Goal: Find specific page/section: Find specific page/section

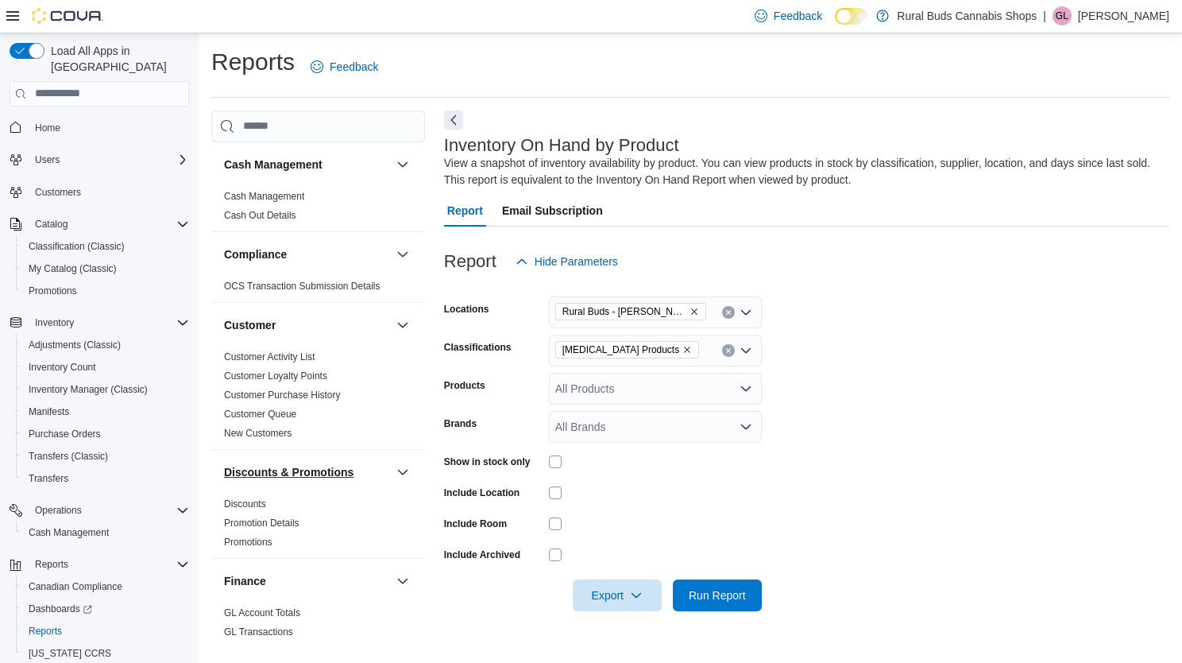
scroll to position [318, 0]
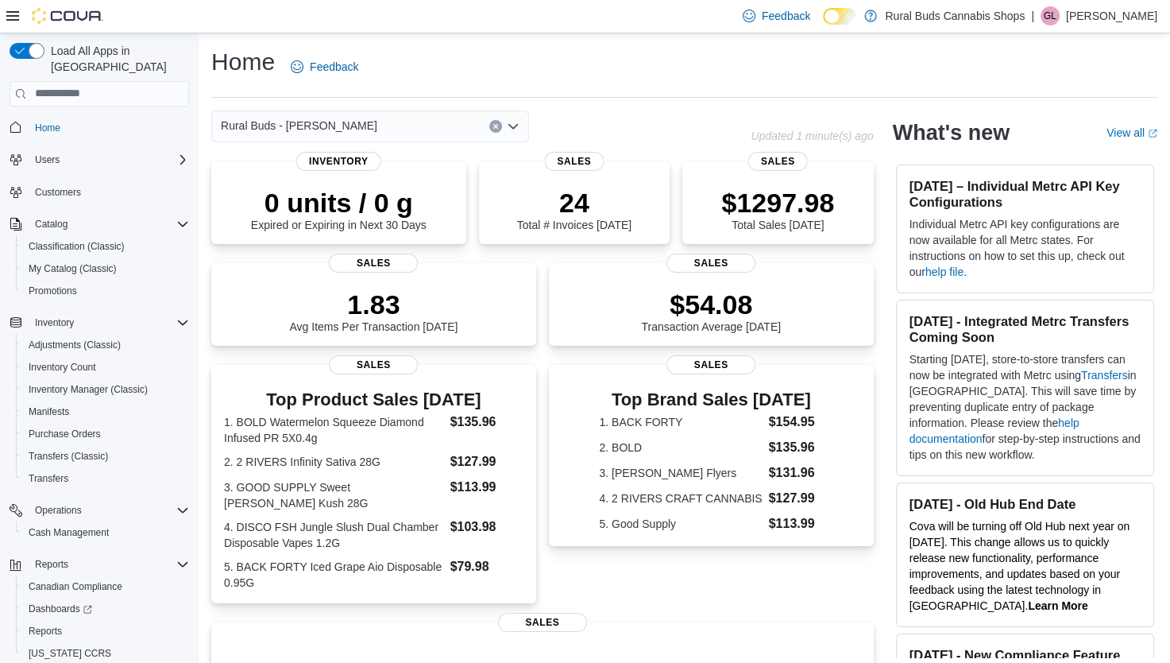
click at [516, 126] on icon "Open list of options" at bounding box center [514, 125] width 10 height 5
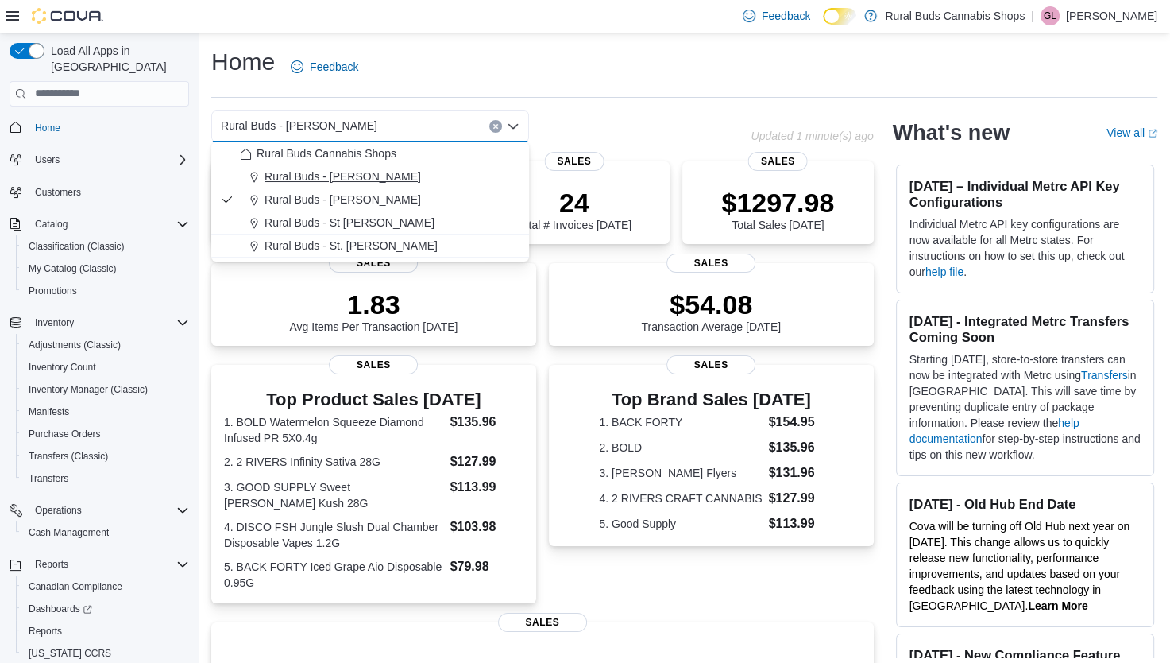
drag, startPoint x: 356, startPoint y: 177, endPoint x: 459, endPoint y: 127, distance: 114.8
click at [358, 177] on span "Rural Buds - Carman" at bounding box center [343, 176] width 157 height 16
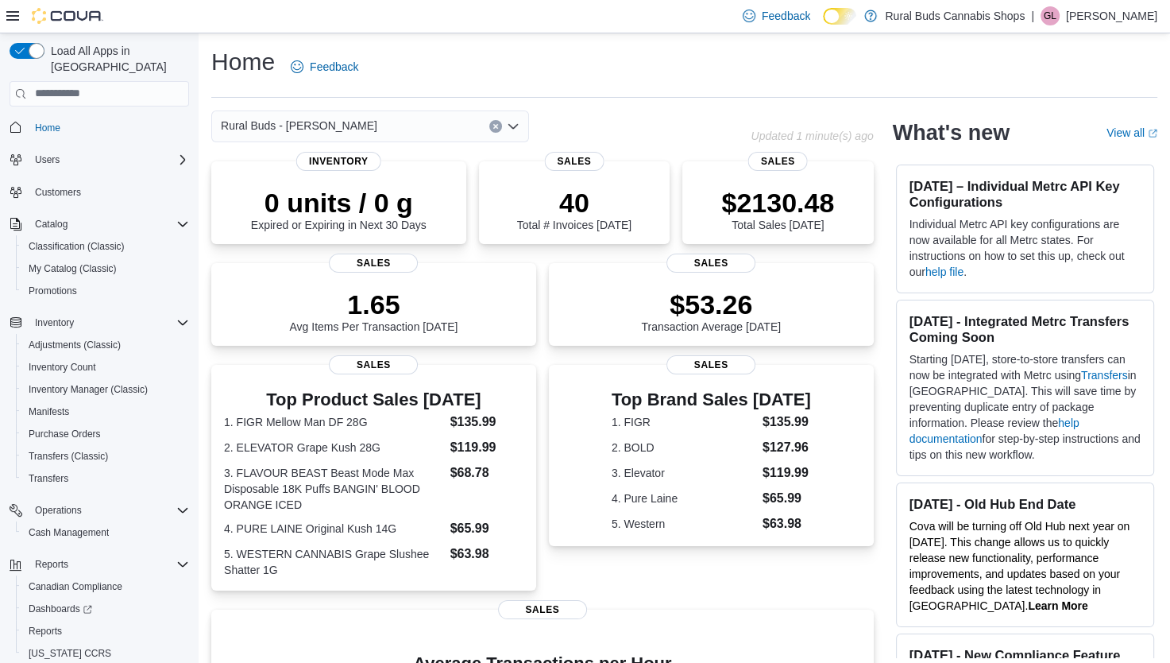
click at [518, 124] on icon "Open list of options" at bounding box center [514, 125] width 10 height 5
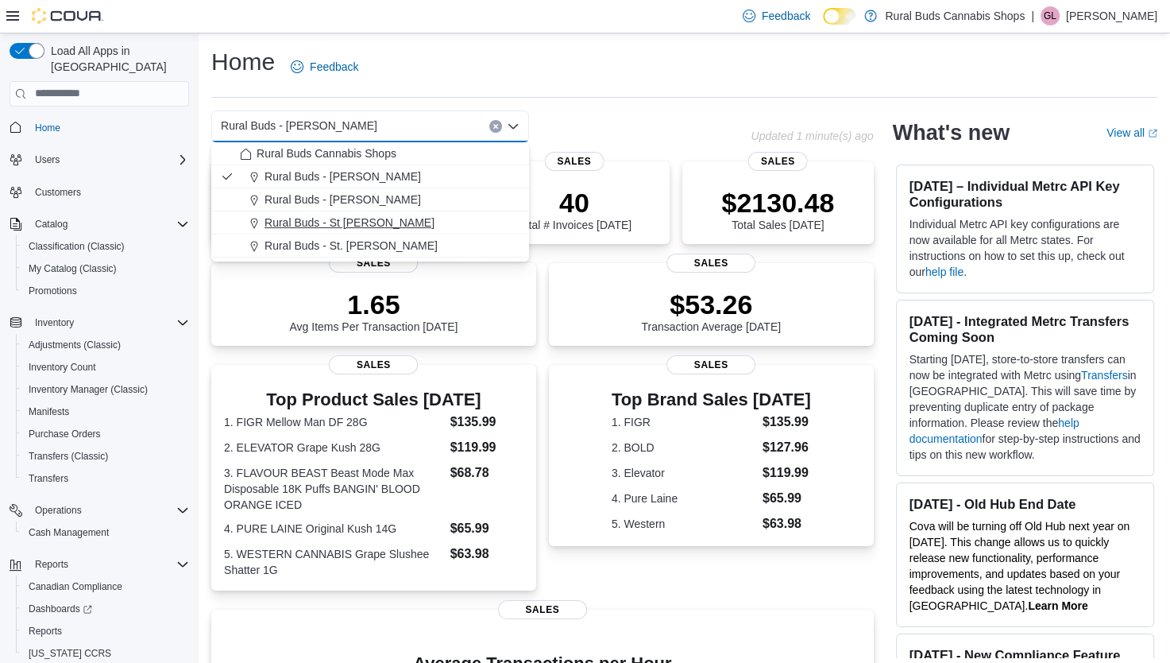
click at [379, 220] on span "Rural Buds - St Pierre Joly" at bounding box center [350, 223] width 170 height 16
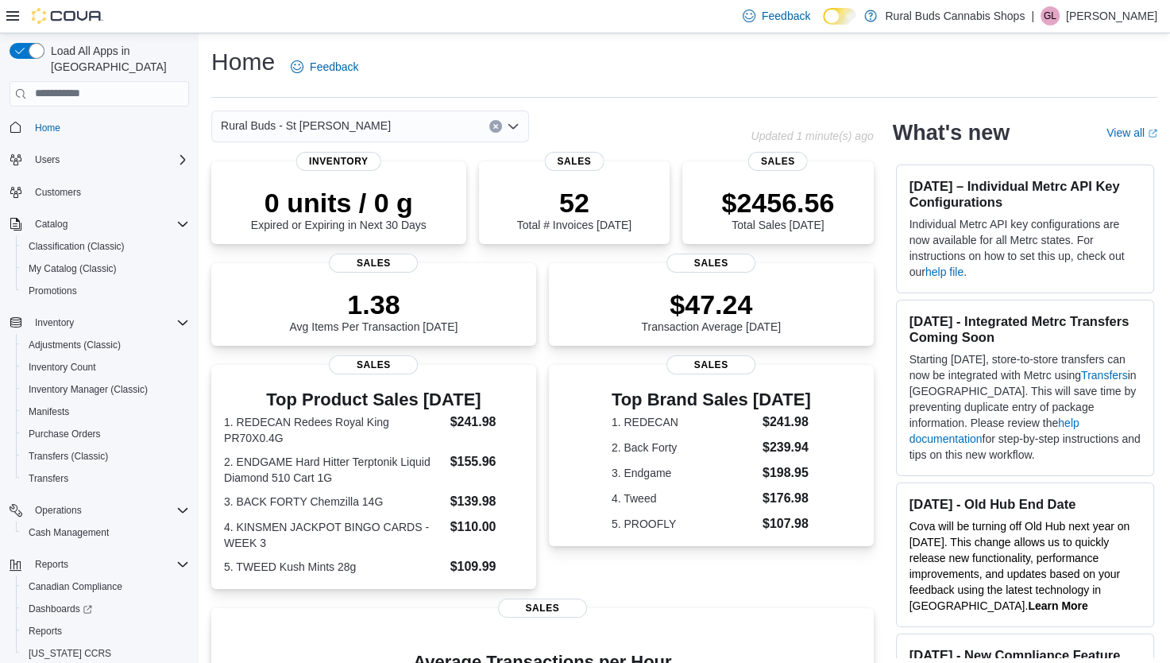
click at [518, 118] on div "Rural Buds - St Pierre Joly Combo box. Selected. Rural Buds - St Pierre Joly. P…" at bounding box center [370, 126] width 318 height 32
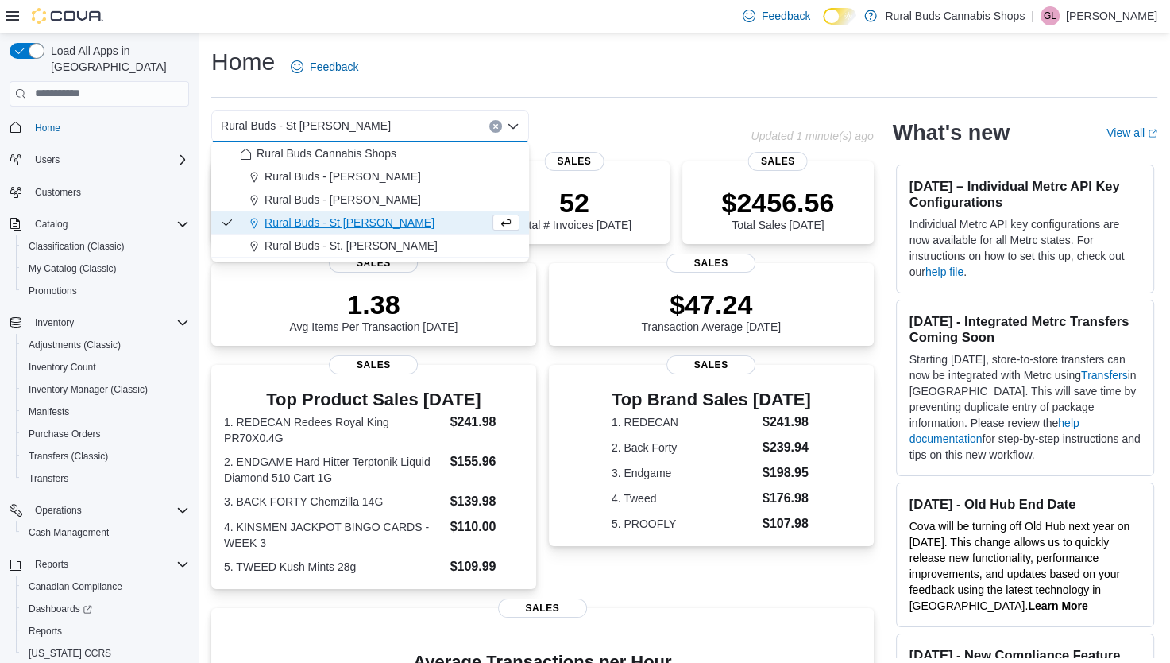
click at [368, 246] on span "Rural Buds - St. Adolphe" at bounding box center [351, 246] width 173 height 16
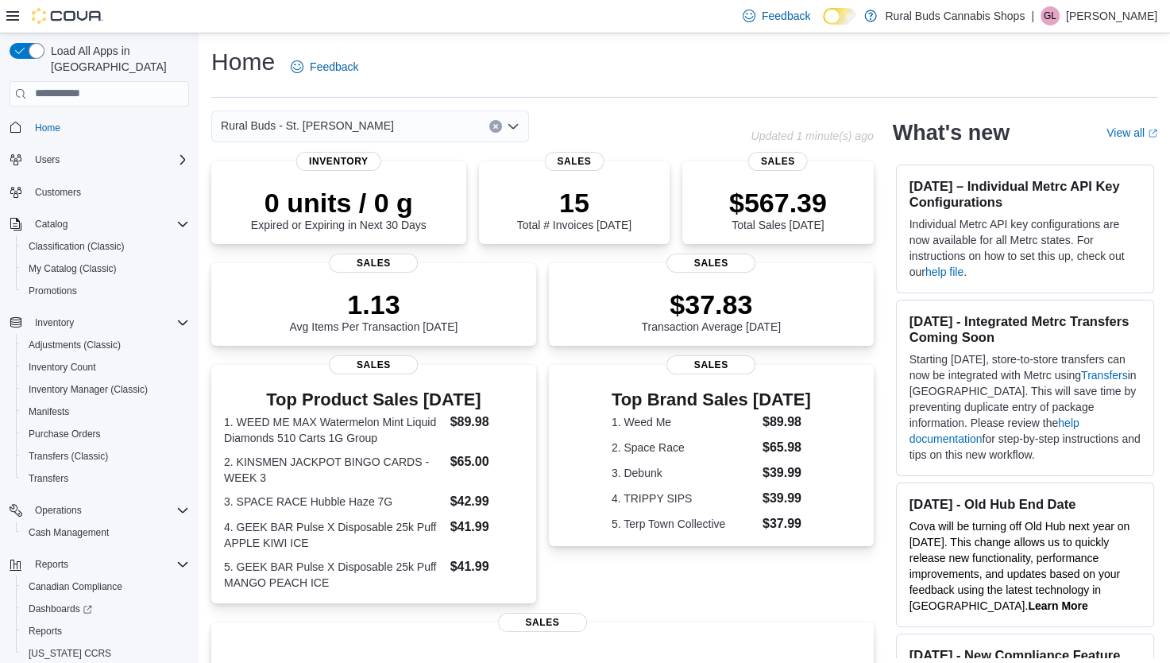
click at [505, 125] on div "Rural Buds - St. Adolphe" at bounding box center [370, 126] width 318 height 32
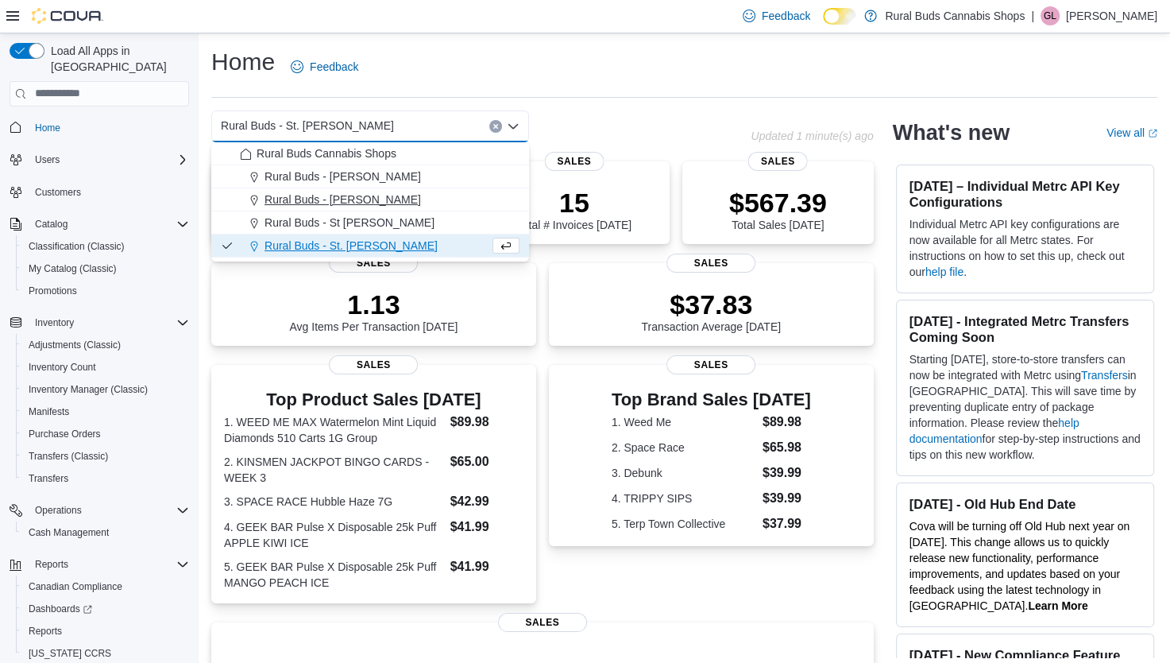
click at [337, 203] on span "Rural Buds - [PERSON_NAME]" at bounding box center [343, 200] width 157 height 16
